Goal: Information Seeking & Learning: Compare options

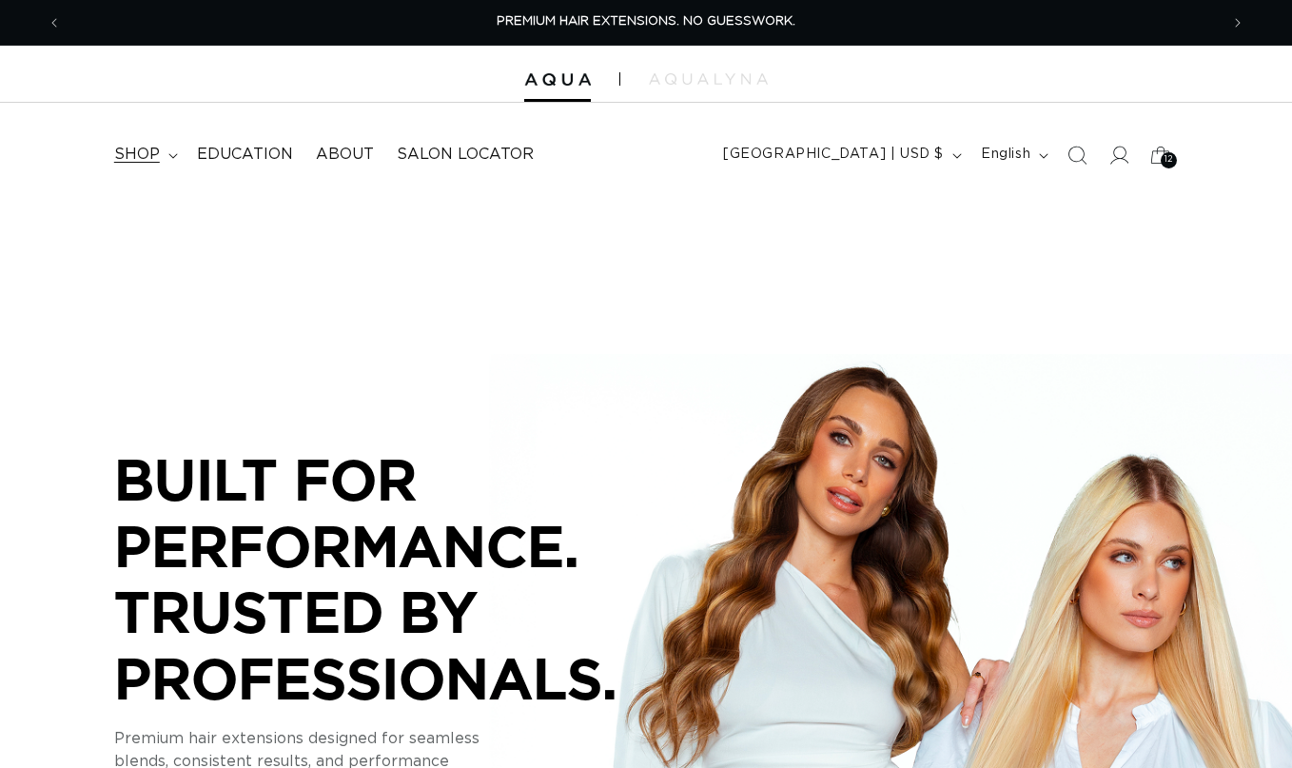
click at [127, 153] on span "shop" at bounding box center [137, 155] width 46 height 20
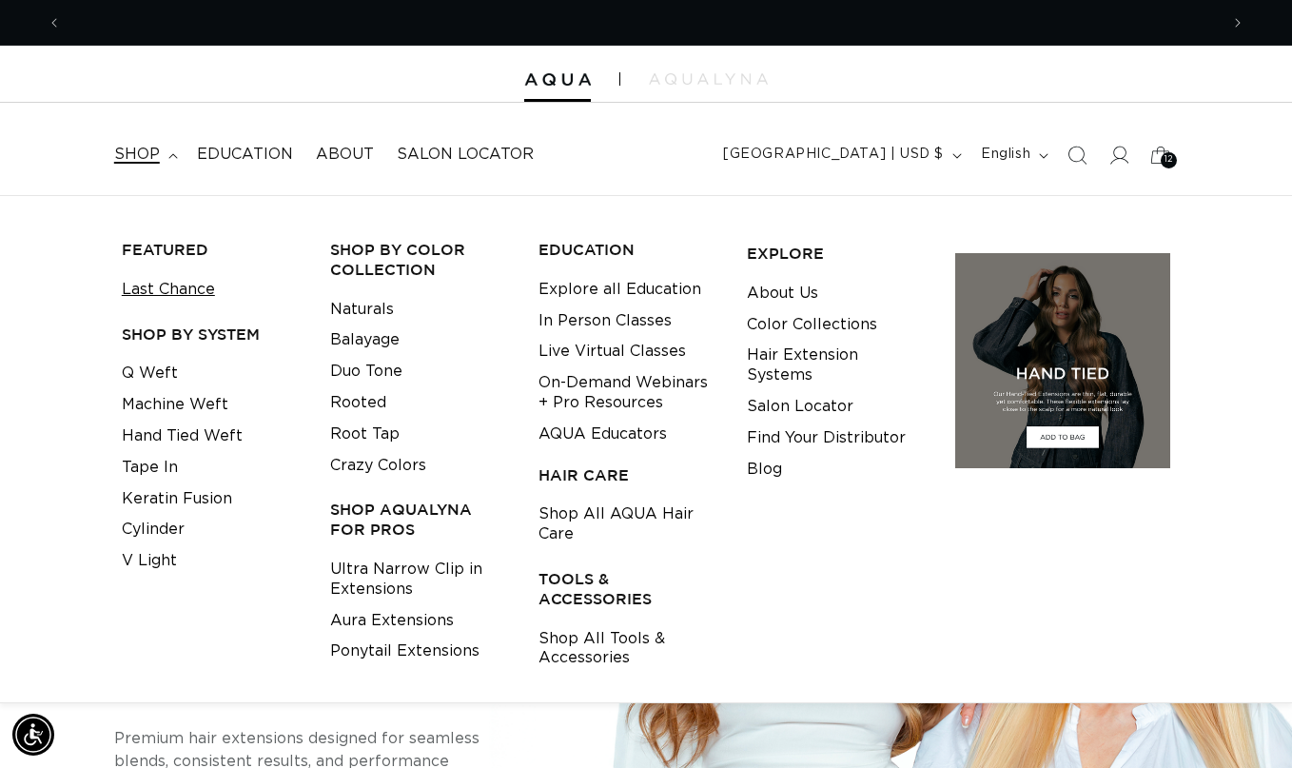
scroll to position [0, 1157]
click at [149, 475] on link "Tape In" at bounding box center [150, 467] width 56 height 31
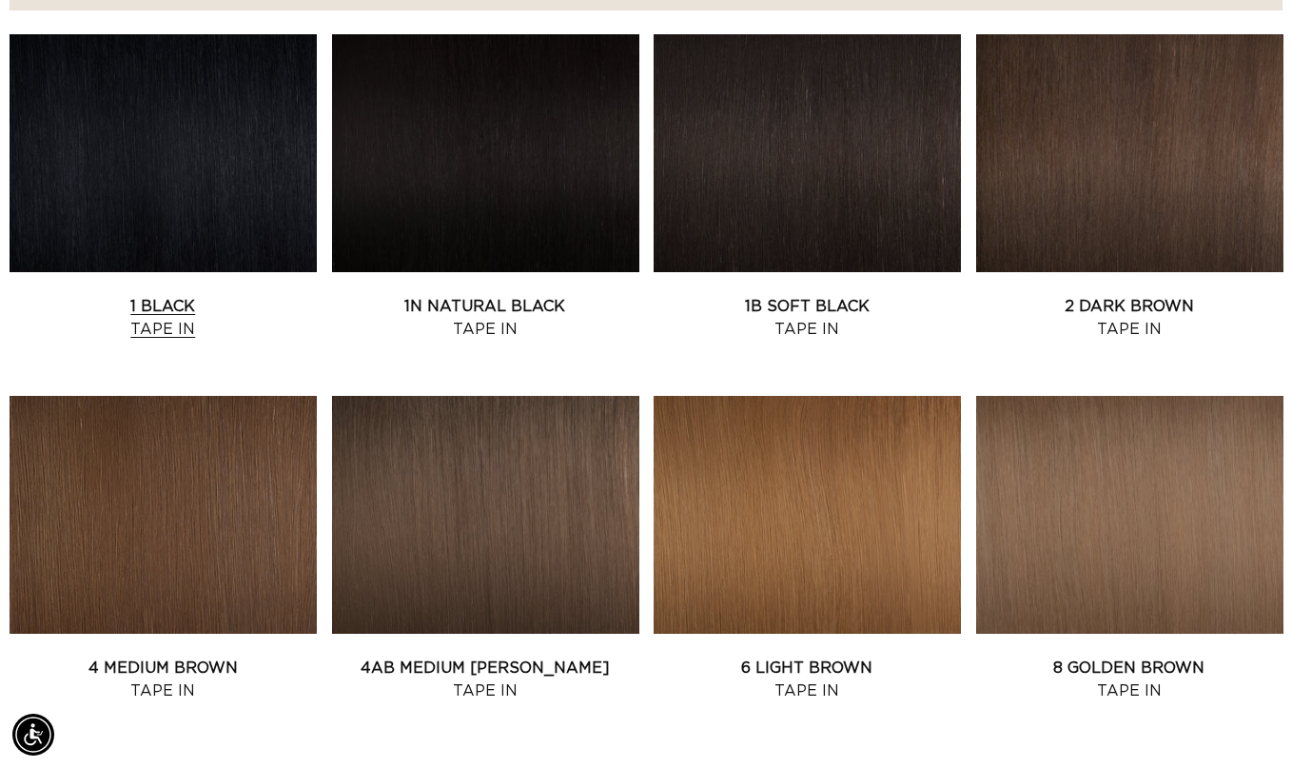
click at [238, 295] on link "1 Black Tape In" at bounding box center [163, 318] width 307 height 46
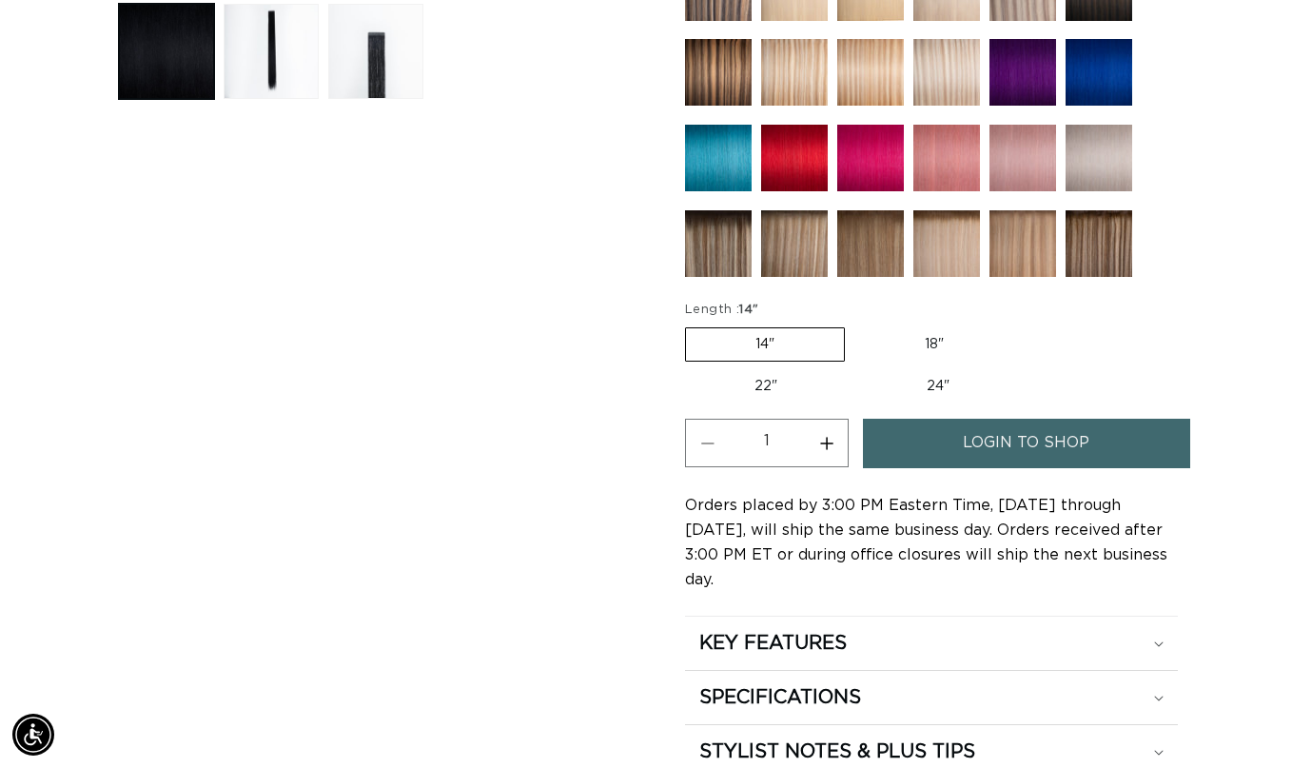
scroll to position [0, 2314]
click at [937, 159] on img at bounding box center [947, 158] width 67 height 67
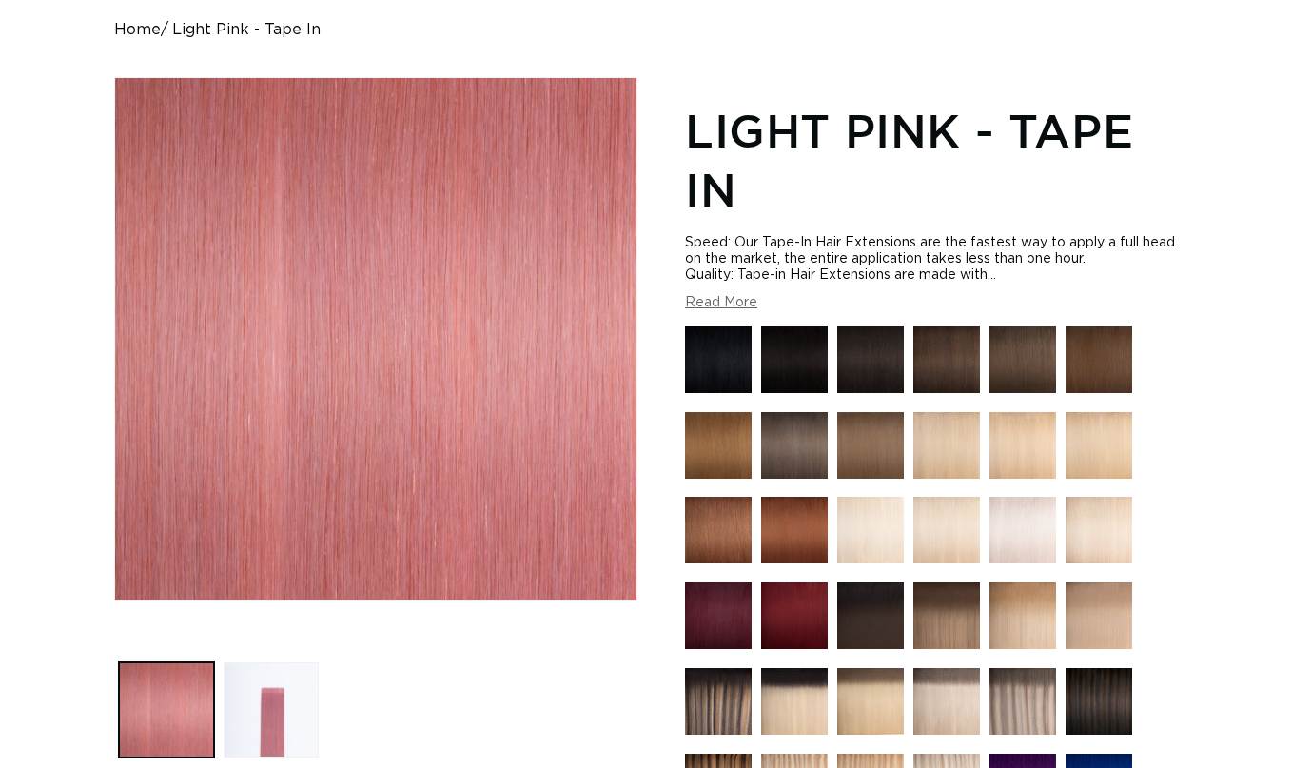
scroll to position [635, 0]
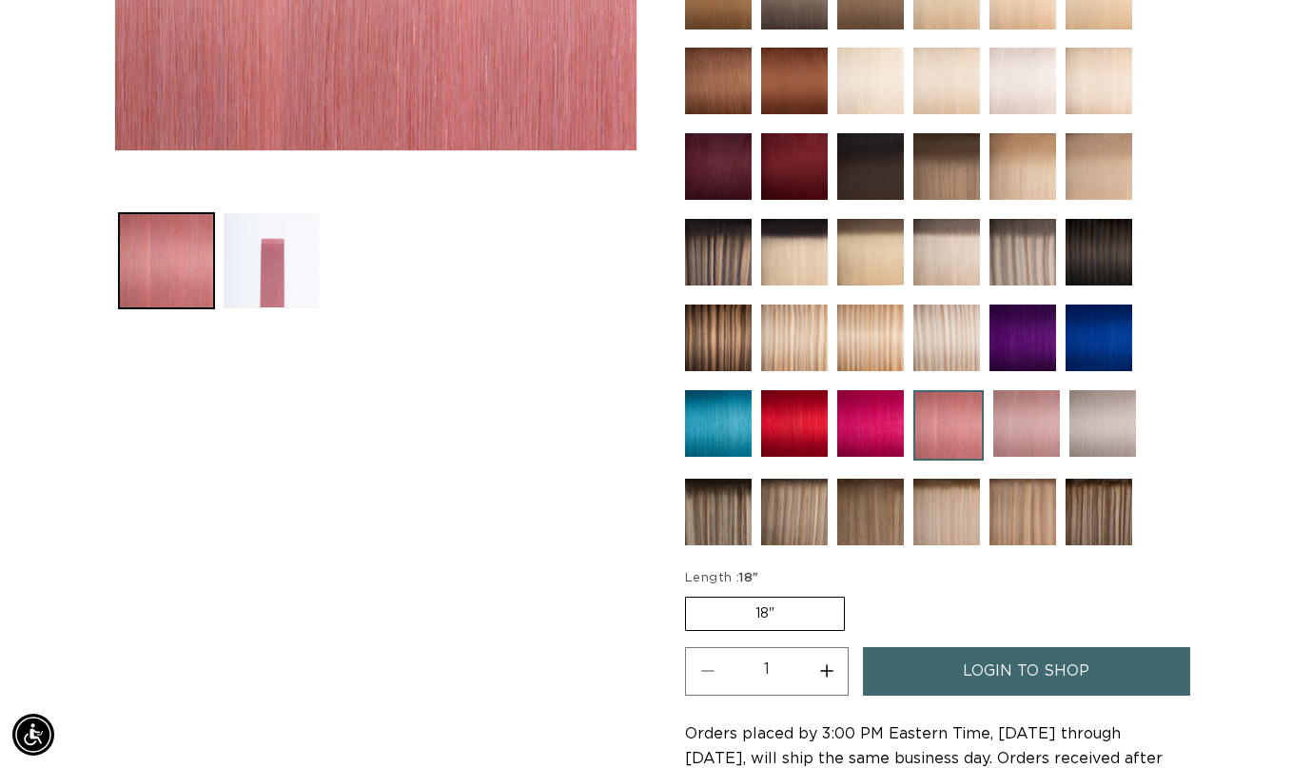
click at [873, 423] on img at bounding box center [870, 423] width 67 height 67
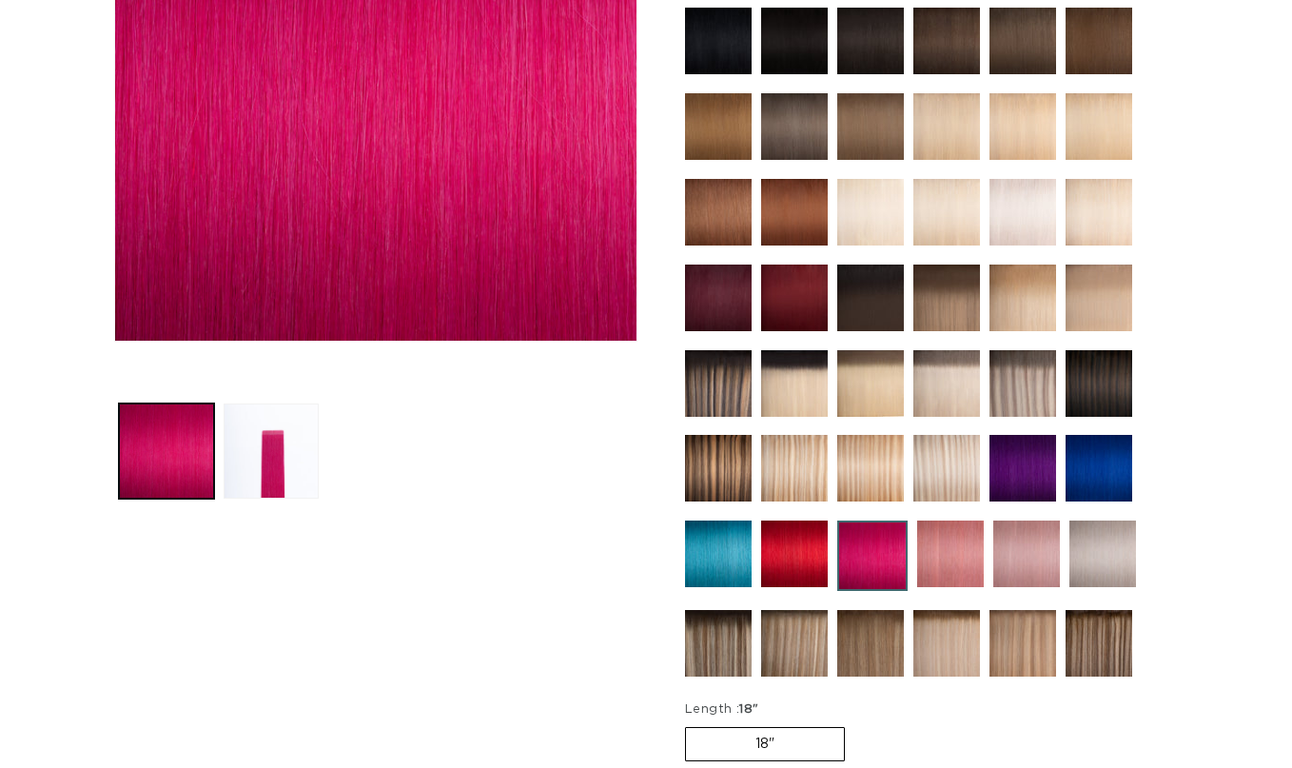
scroll to position [704, 0]
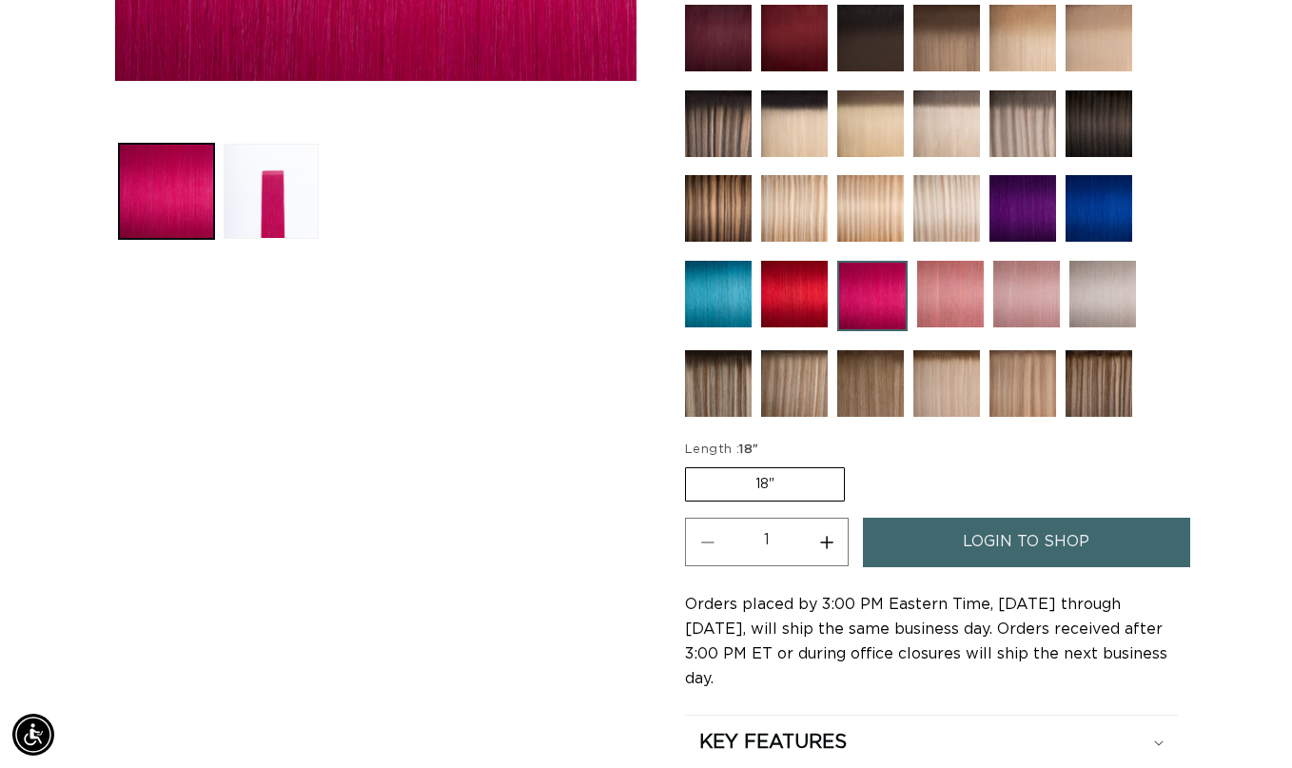
click at [1012, 296] on img at bounding box center [1026, 294] width 67 height 67
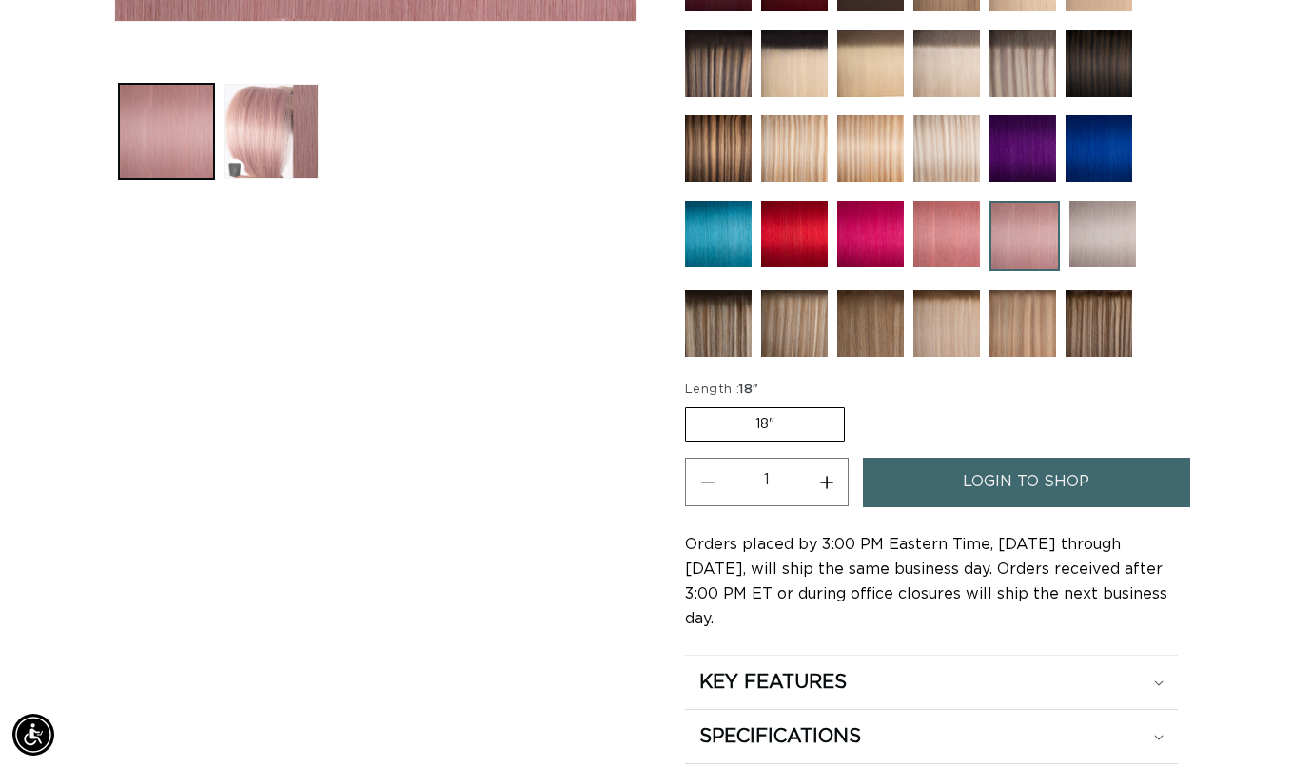
scroll to position [0, 1157]
click at [945, 226] on img at bounding box center [947, 234] width 67 height 67
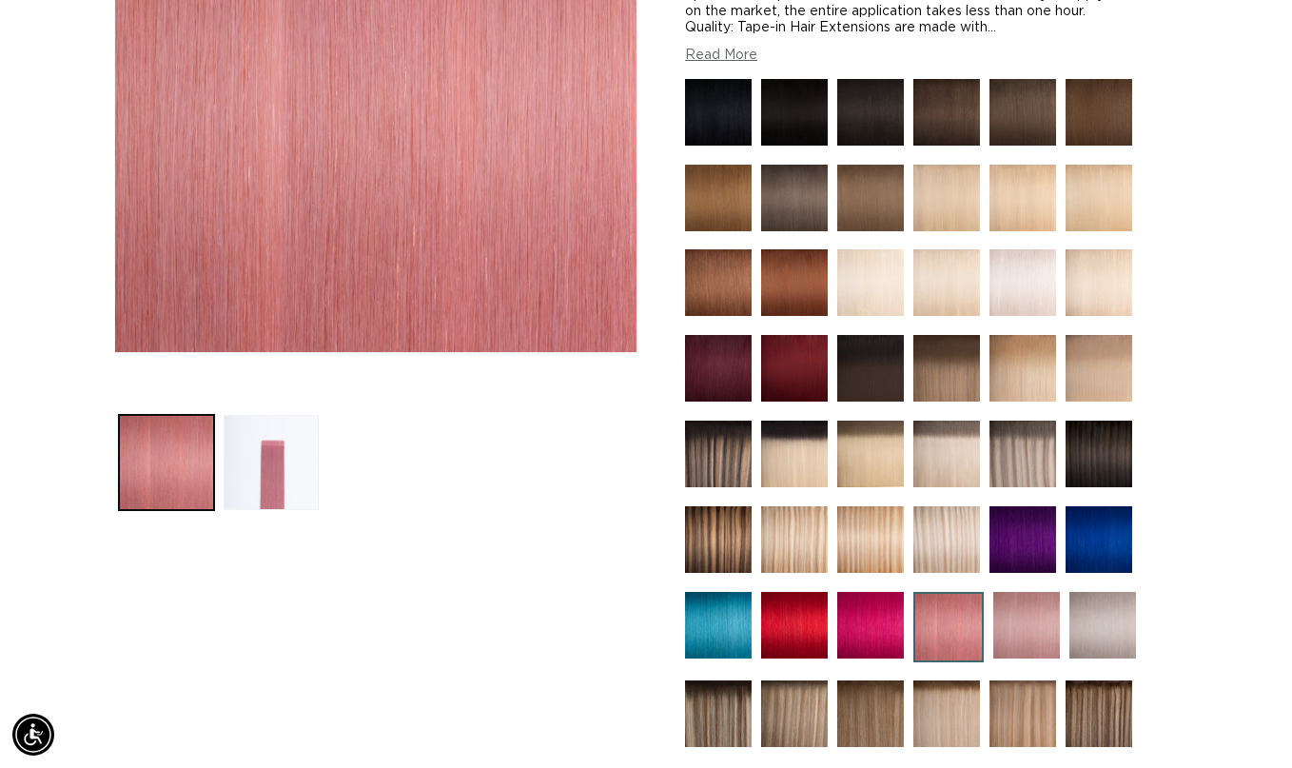
scroll to position [0, 2314]
click at [798, 619] on img at bounding box center [794, 625] width 67 height 67
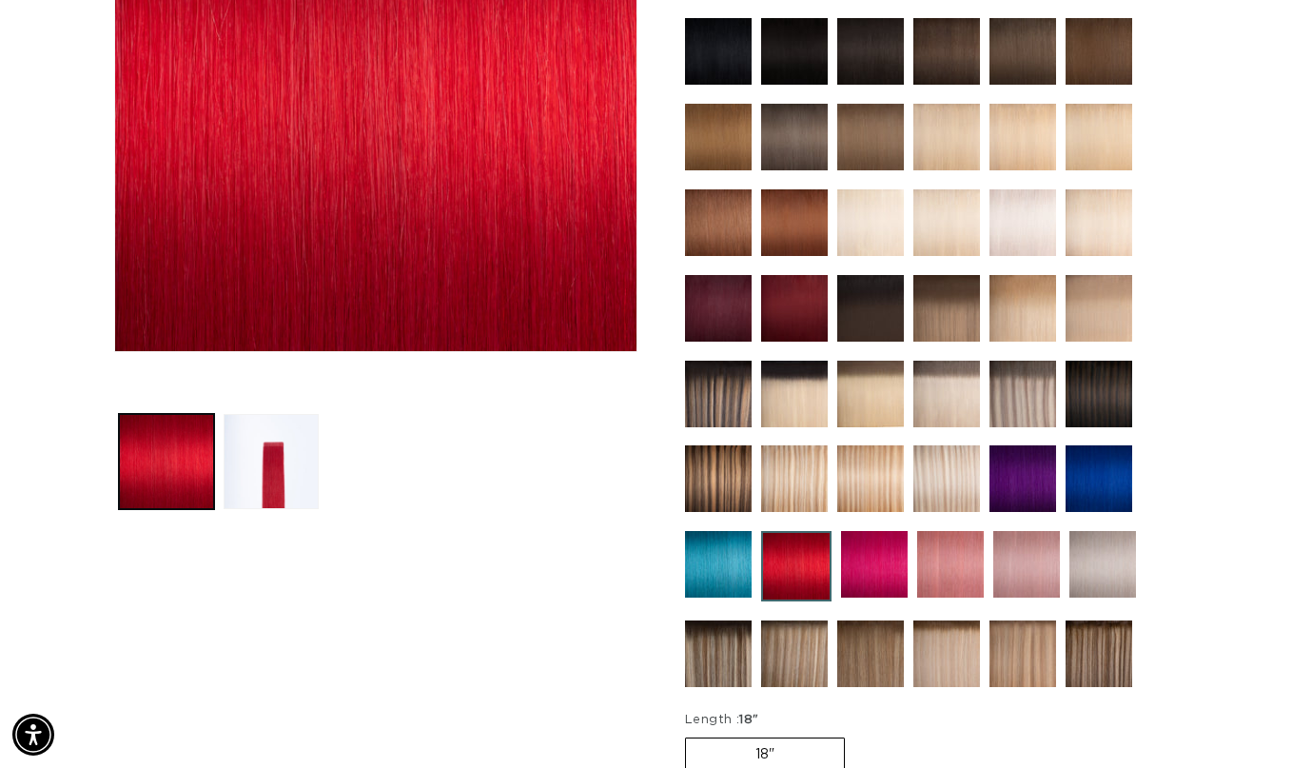
scroll to position [0, 2314]
click at [1089, 487] on img at bounding box center [1099, 478] width 67 height 67
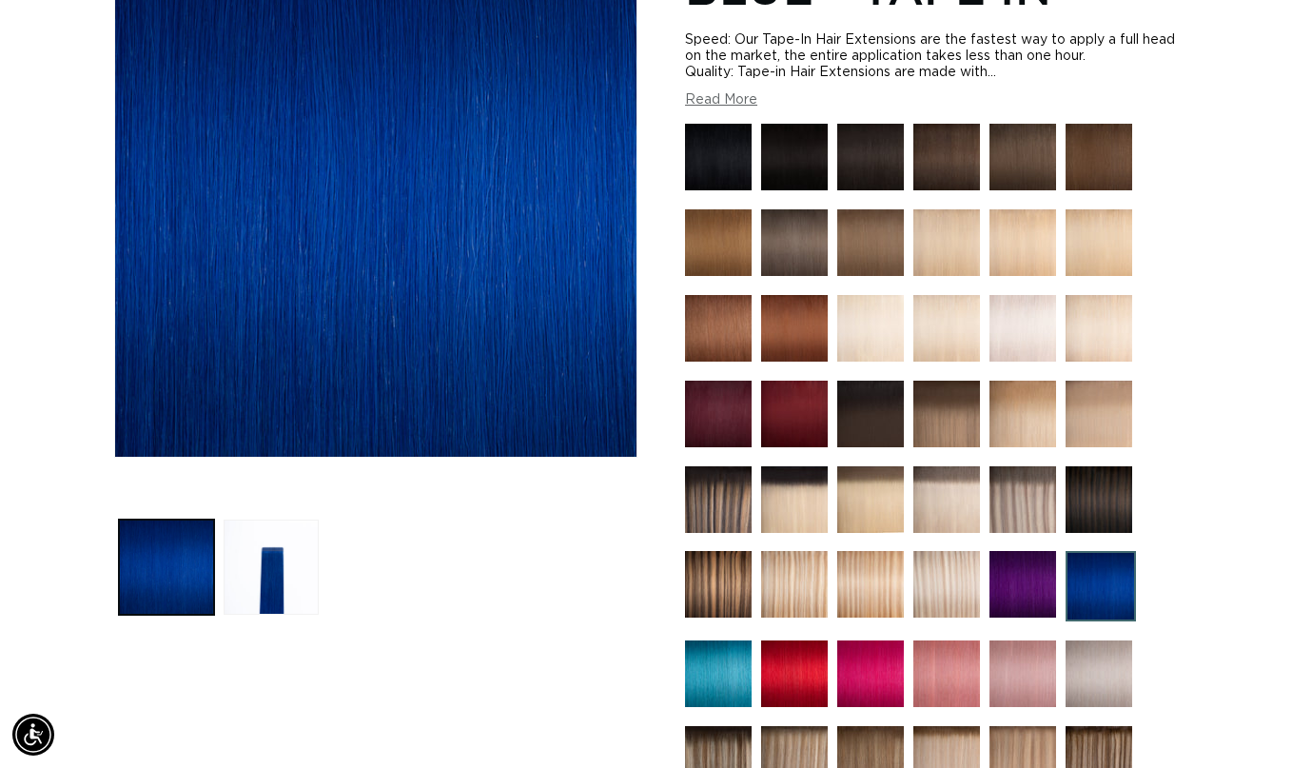
click at [807, 354] on img at bounding box center [794, 328] width 67 height 67
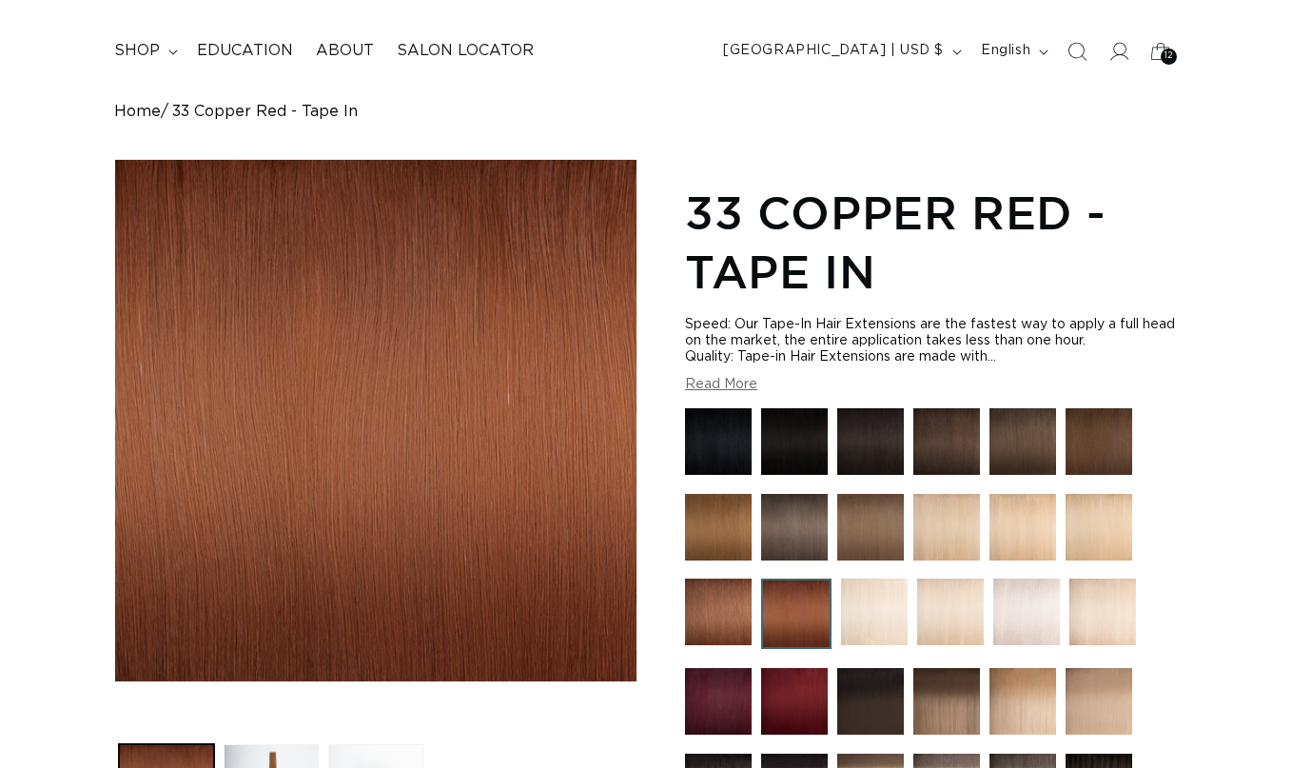
click at [729, 606] on img at bounding box center [718, 612] width 67 height 67
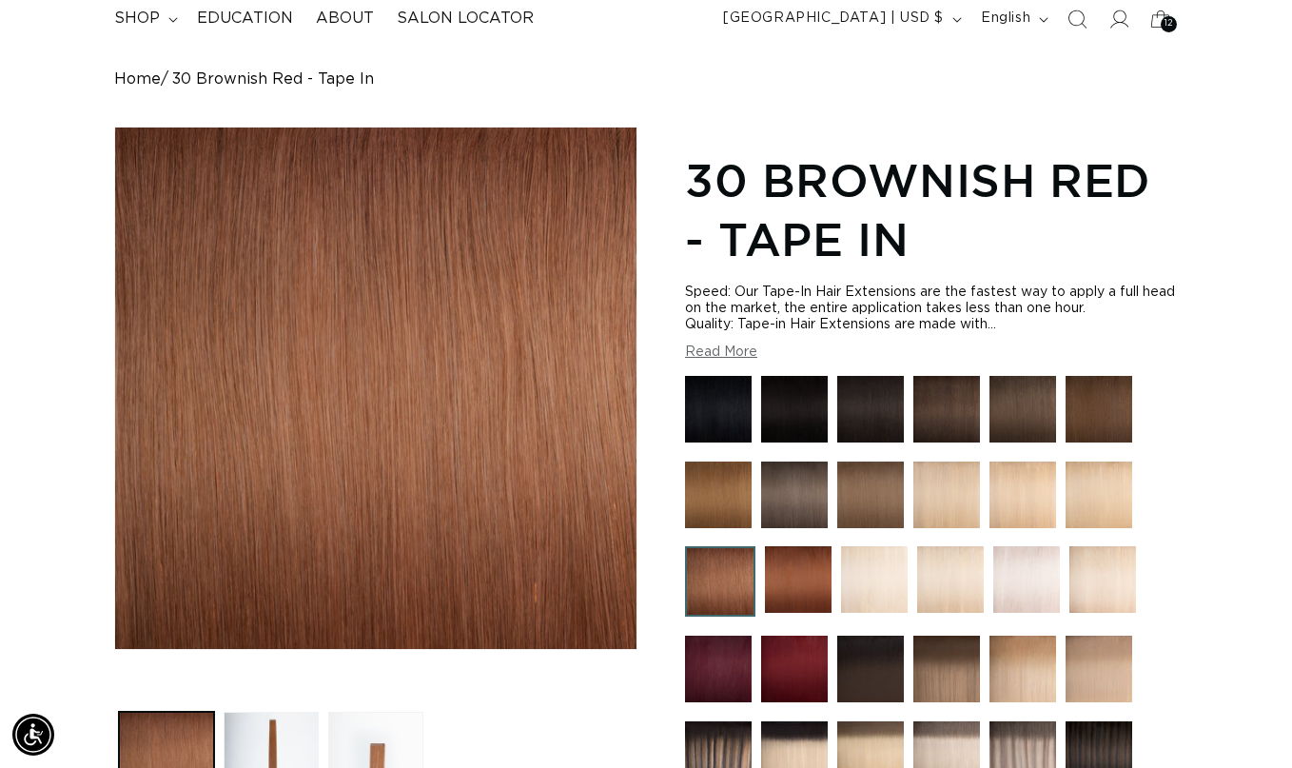
scroll to position [0, 2314]
click at [793, 598] on img at bounding box center [798, 579] width 67 height 67
